Goal: Task Accomplishment & Management: Complete application form

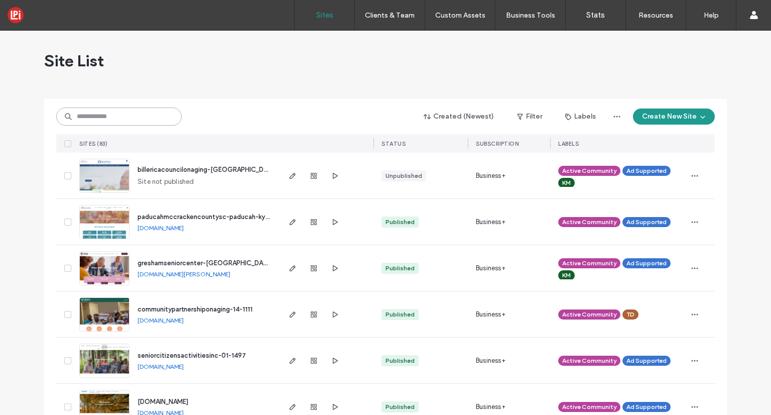
click at [132, 119] on input at bounding box center [119, 116] width 126 height 18
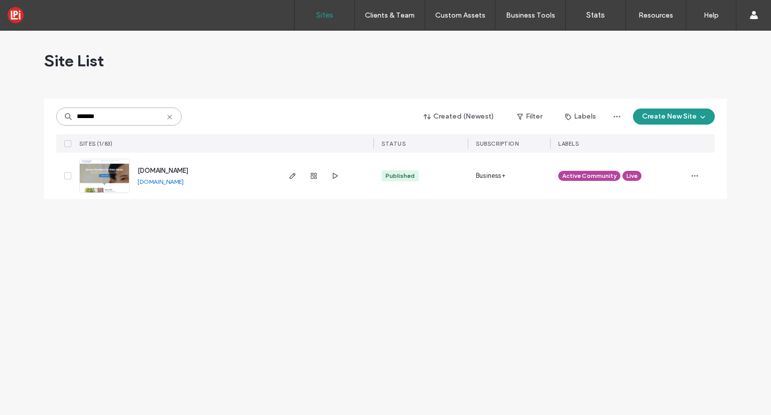
type input "*******"
click at [381, 38] on label "Client Management" at bounding box center [392, 41] width 59 height 8
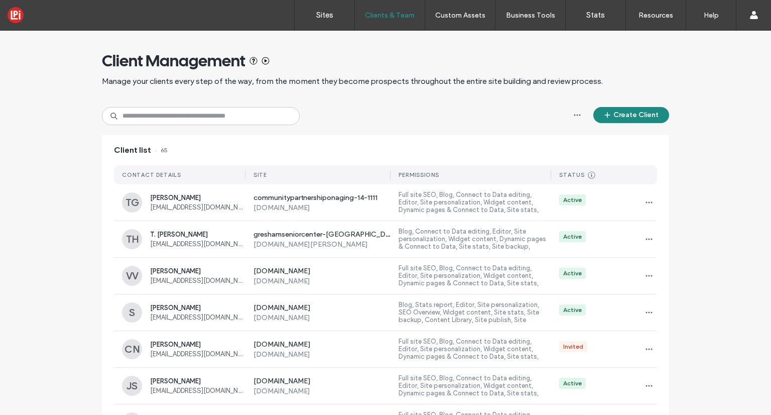
click at [645, 118] on button "Create Client" at bounding box center [632, 115] width 76 height 16
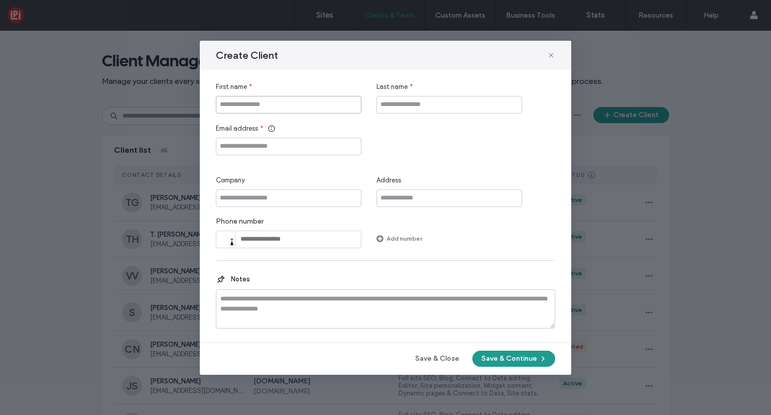
click at [335, 106] on input "First name" at bounding box center [289, 105] width 146 height 18
type input "******"
type input "********"
click at [302, 149] on input "Email address" at bounding box center [289, 147] width 146 height 18
paste input "**********"
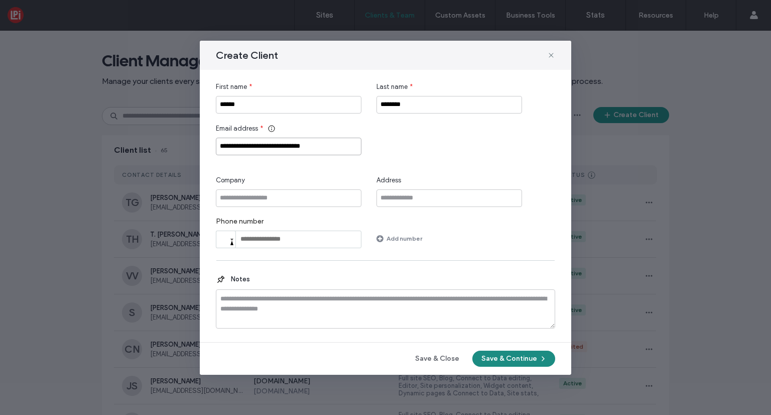
type input "**********"
click at [522, 356] on button "Save & Continue" at bounding box center [514, 359] width 83 height 16
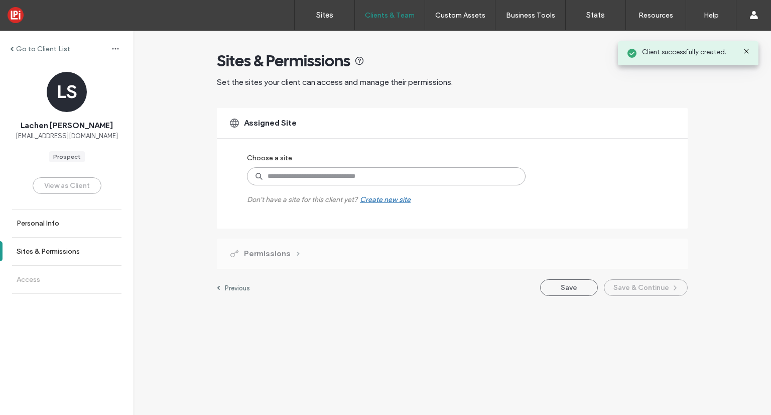
click at [373, 173] on input at bounding box center [386, 176] width 279 height 18
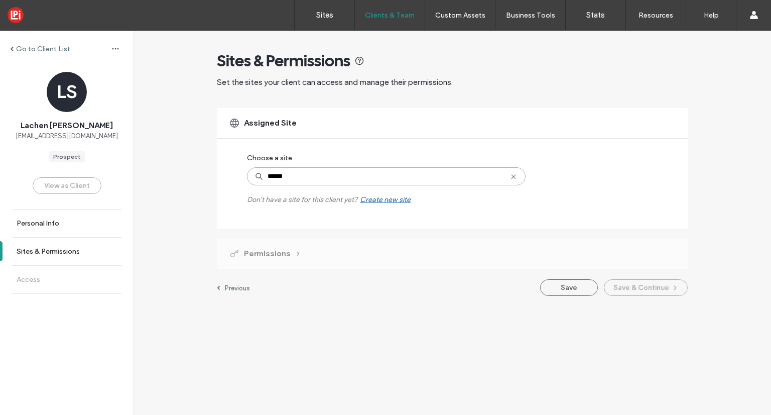
type input "*******"
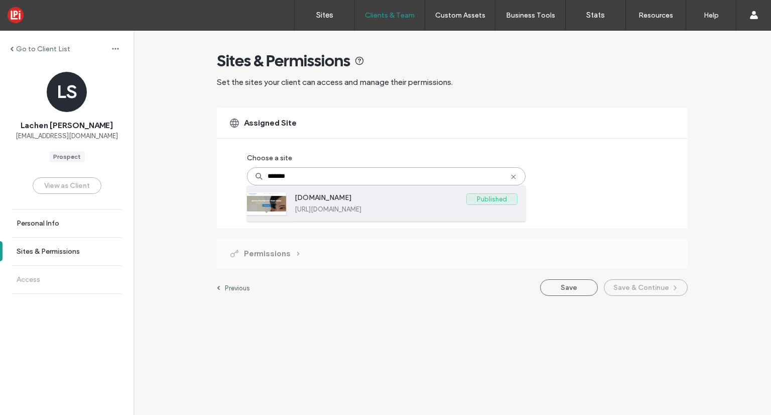
click at [377, 200] on label "[DOMAIN_NAME]" at bounding box center [381, 199] width 172 height 12
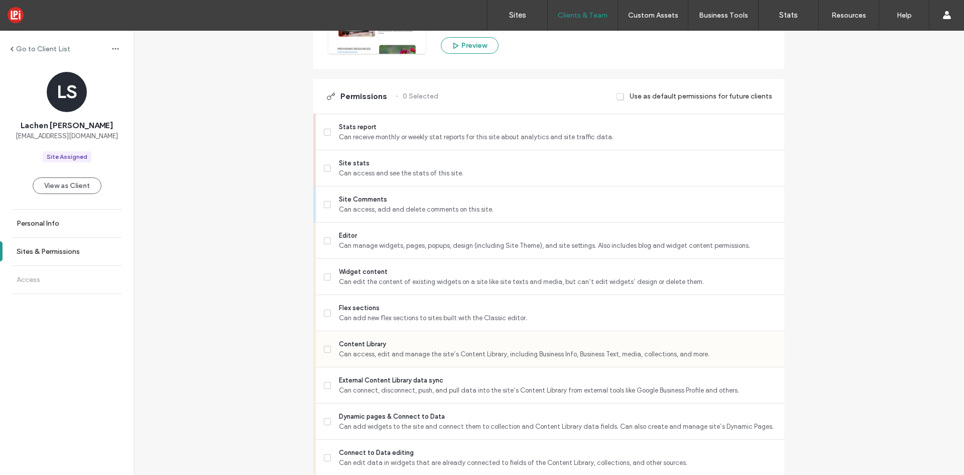
scroll to position [260, 0]
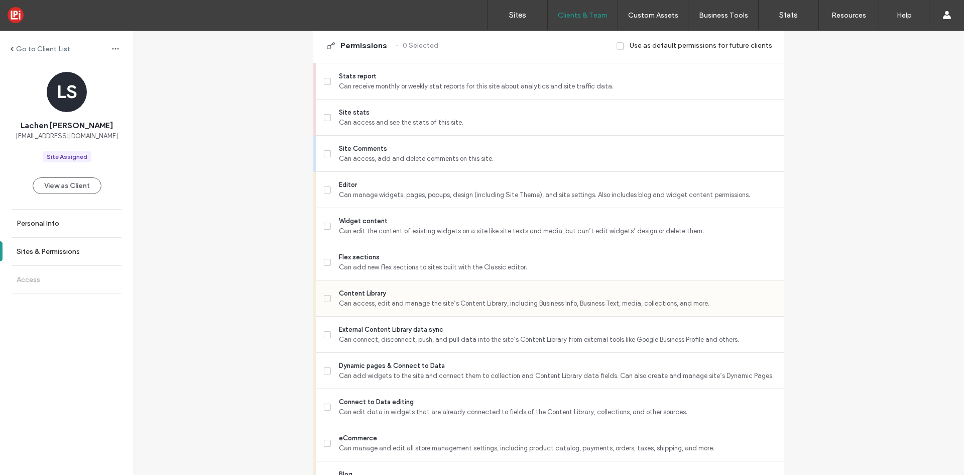
click at [326, 296] on span at bounding box center [327, 298] width 7 height 7
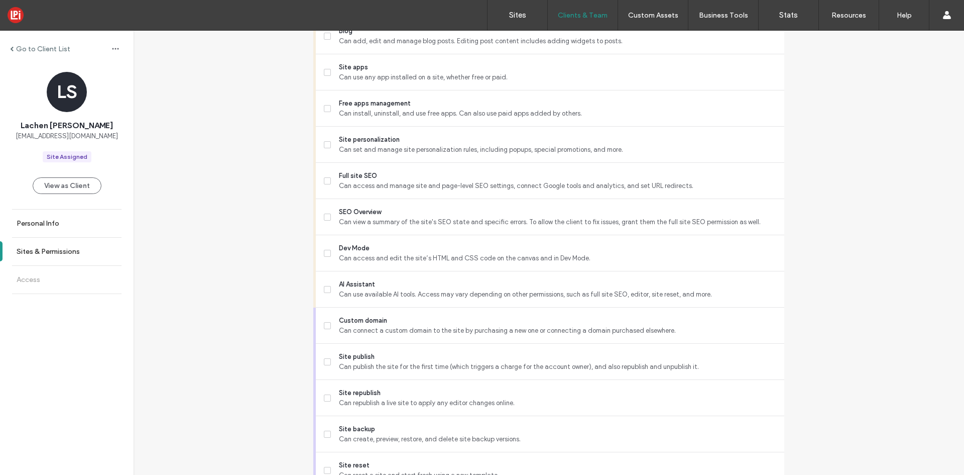
scroll to position [753, 0]
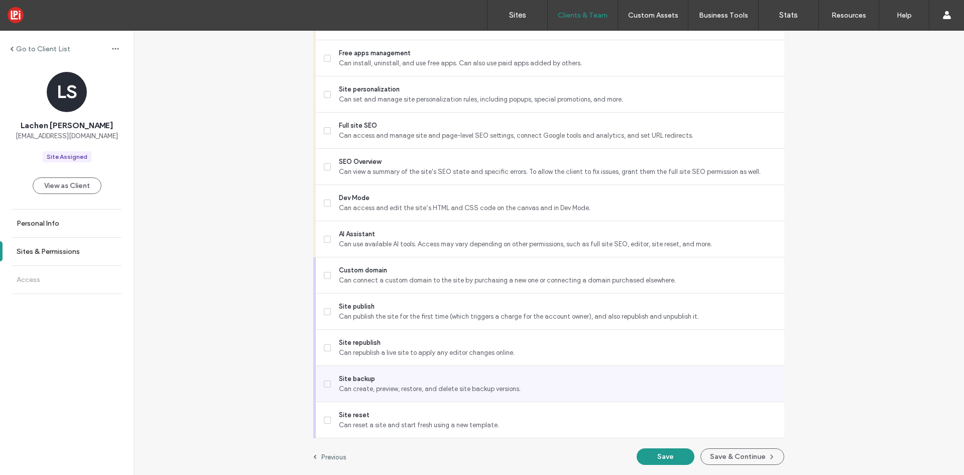
click at [324, 380] on span at bounding box center [327, 383] width 7 height 7
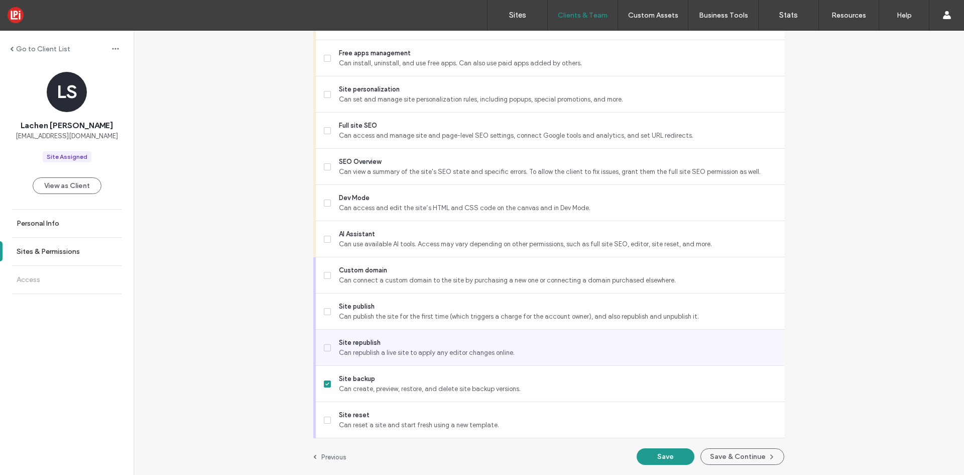
click at [324, 351] on label "Site republish Can republish a live site to apply any editor changes online." at bounding box center [550, 347] width 452 height 20
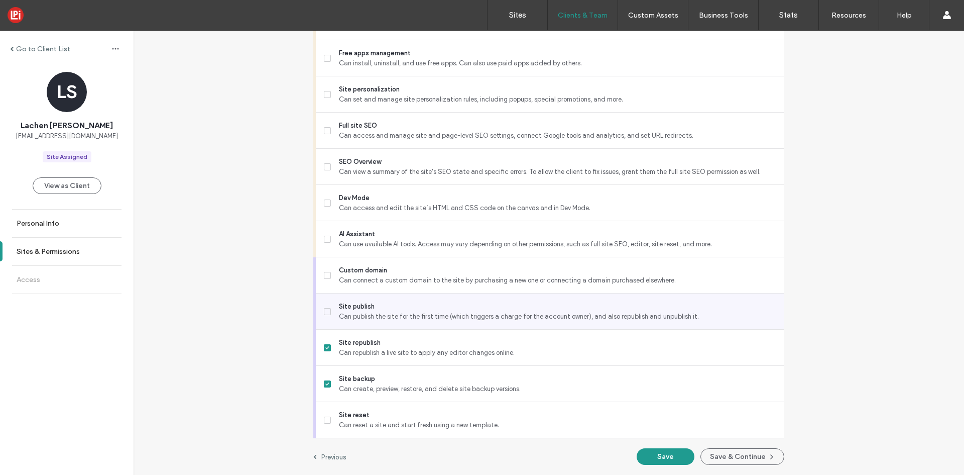
click at [325, 310] on icon at bounding box center [327, 311] width 4 height 3
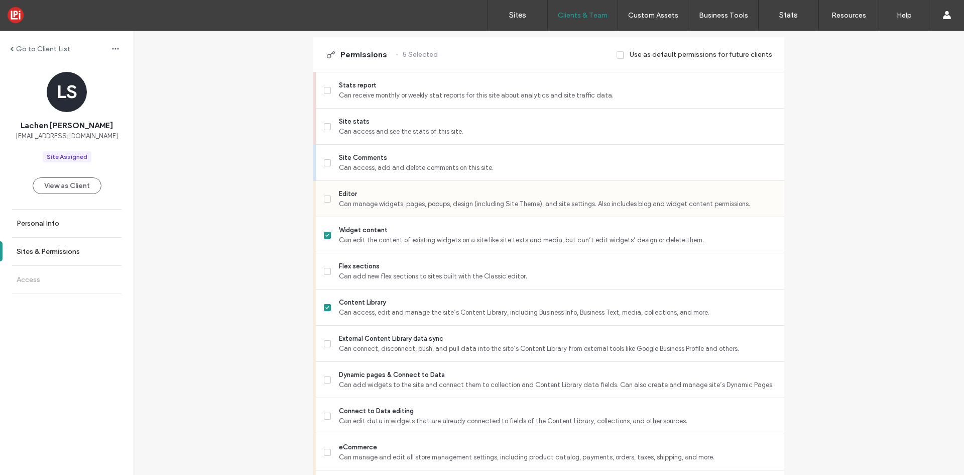
scroll to position [151, 0]
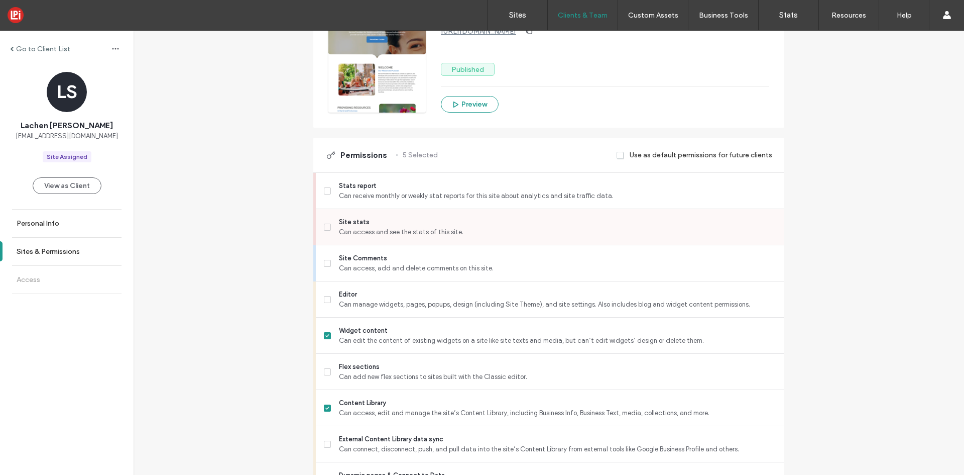
click at [325, 226] on icon at bounding box center [327, 226] width 4 height 3
click at [325, 298] on icon at bounding box center [327, 299] width 4 height 3
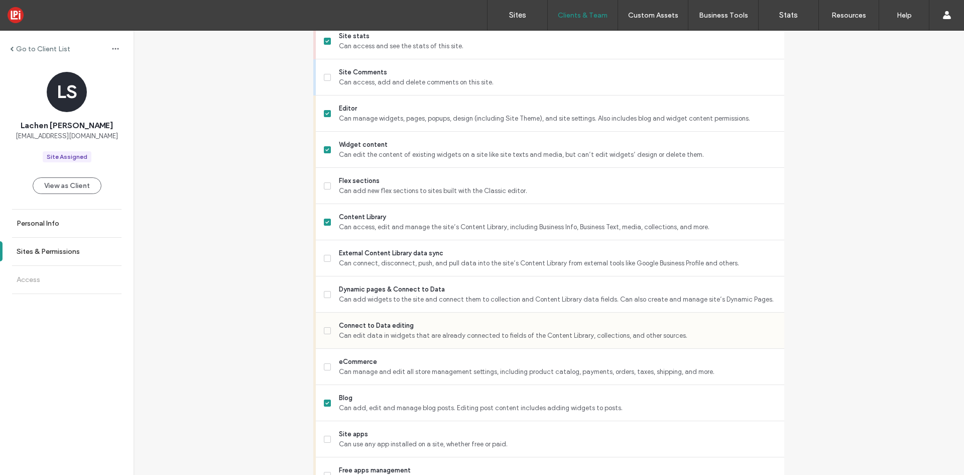
scroll to position [352, 0]
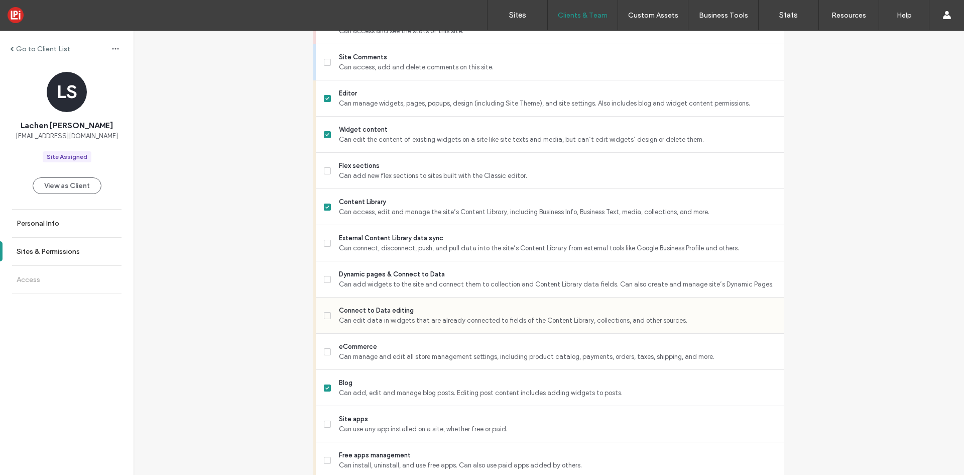
click at [324, 318] on span at bounding box center [327, 315] width 7 height 7
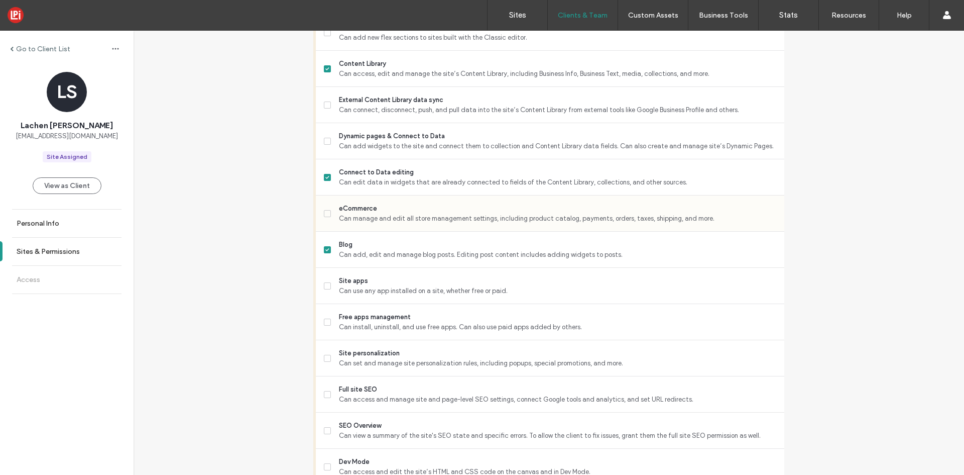
scroll to position [653, 0]
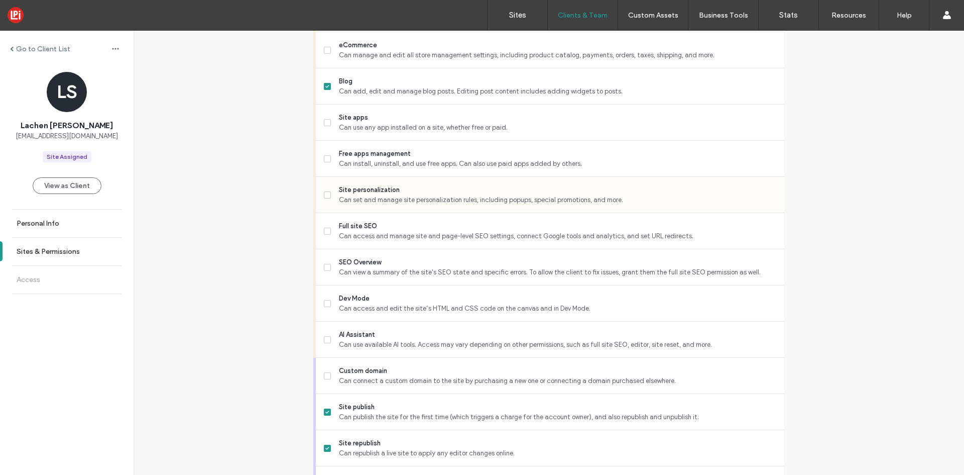
click at [325, 194] on icon at bounding box center [327, 194] width 4 height 3
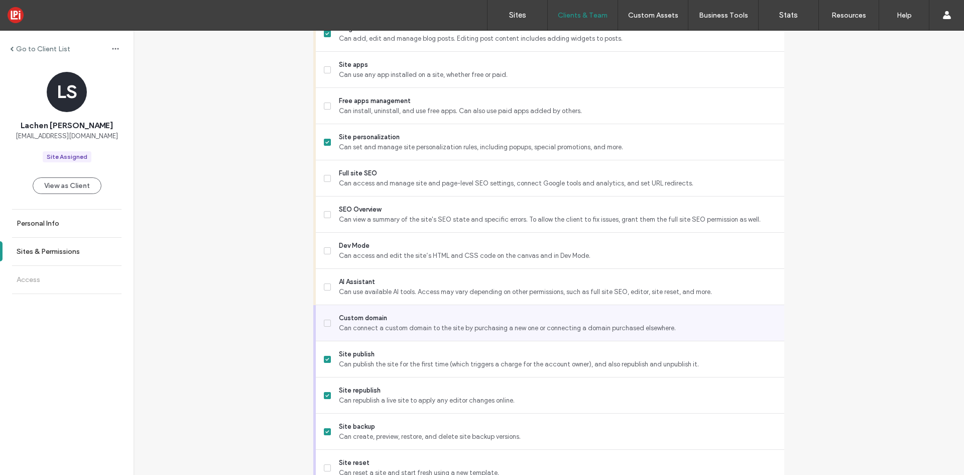
scroll to position [753, 0]
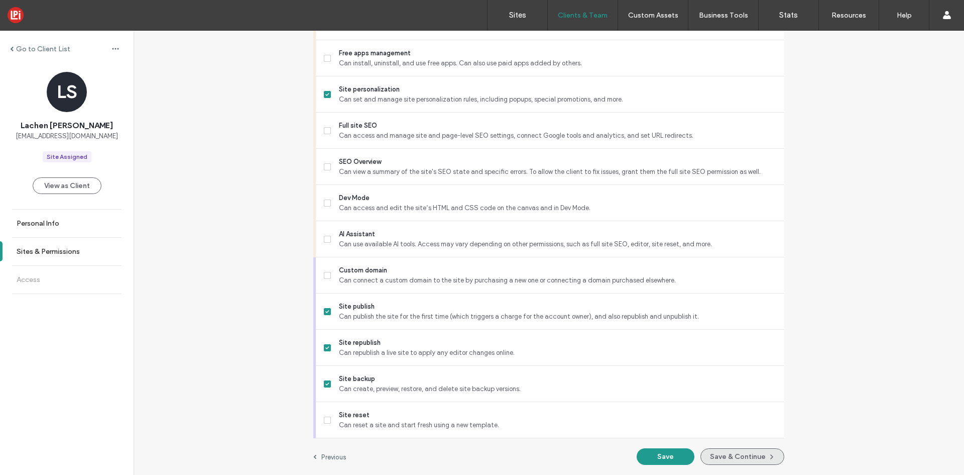
click at [723, 414] on button "Save & Continue" at bounding box center [743, 456] width 84 height 17
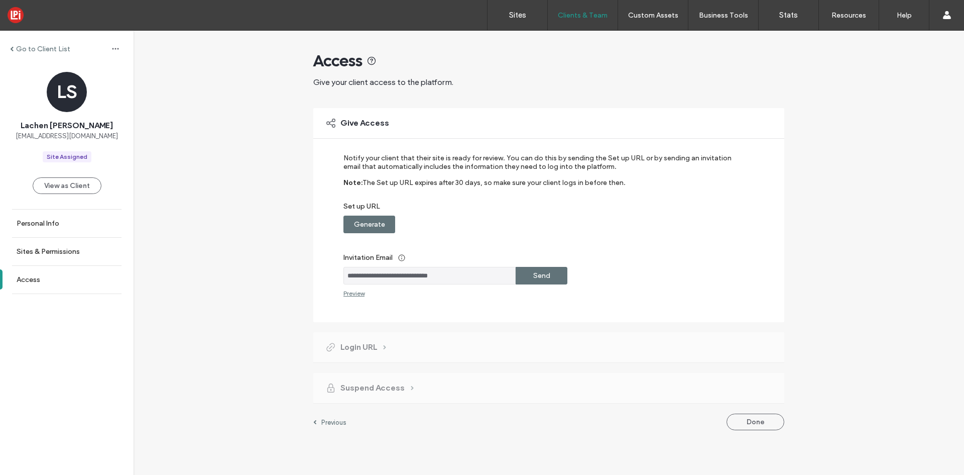
drag, startPoint x: 360, startPoint y: 222, endPoint x: 372, endPoint y: 221, distance: 11.6
click at [360, 221] on label "Generate" at bounding box center [369, 224] width 31 height 19
click at [556, 221] on div "Copy" at bounding box center [542, 224] width 52 height 18
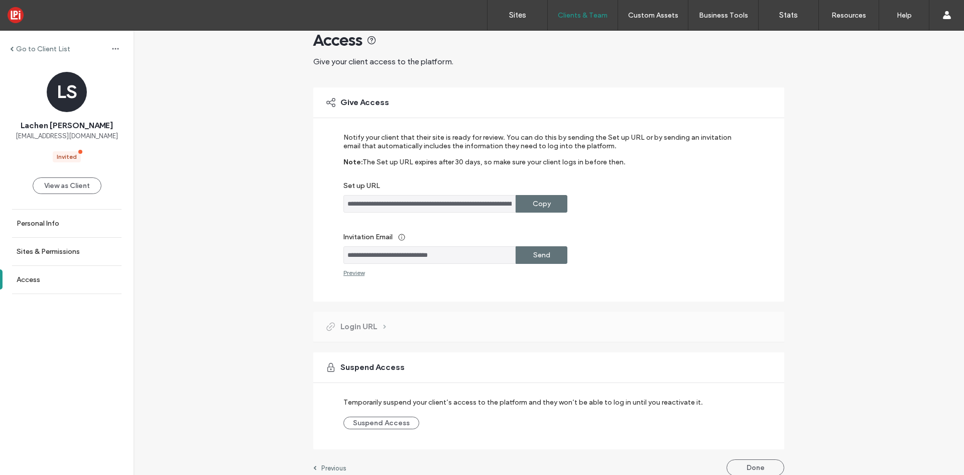
scroll to position [32, 0]
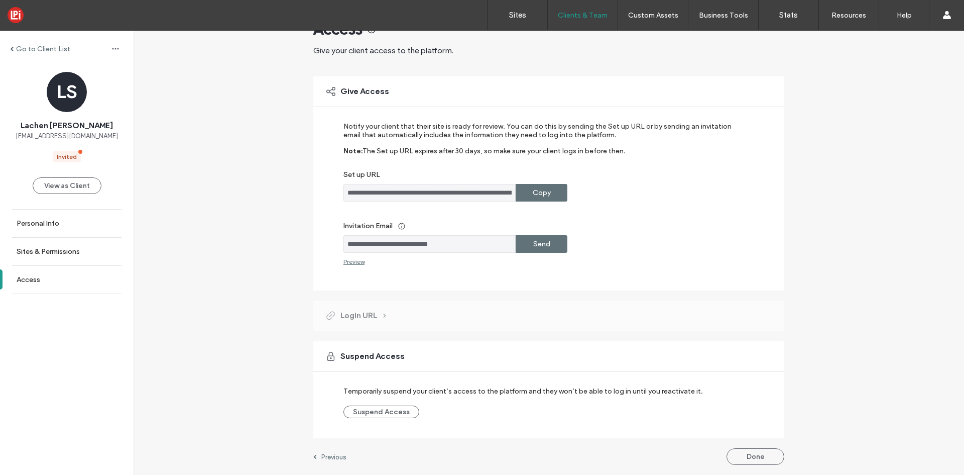
click at [549, 242] on div "Send" at bounding box center [542, 244] width 52 height 18
click at [758, 414] on button "Done" at bounding box center [756, 456] width 58 height 17
